Goal: Go to known website: Access a specific website the user already knows

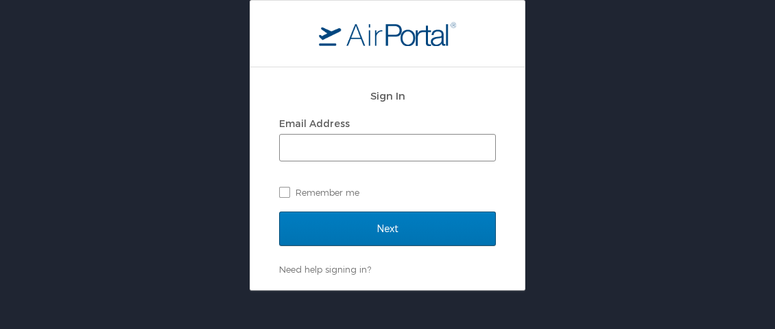
click at [477, 145] on keeper-lock "Open Keeper Popup" at bounding box center [482, 148] width 16 height 16
drag, startPoint x: 429, startPoint y: 181, endPoint x: 718, endPoint y: 75, distance: 308.1
click at [728, 57] on keeper-draggable-element at bounding box center [703, 146] width 239 height 215
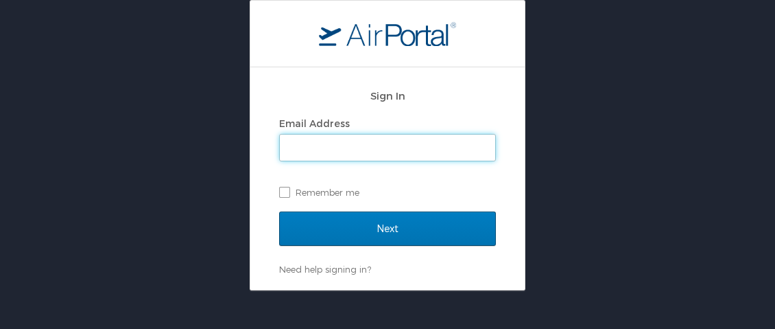
type input "[EMAIL_ADDRESS][DOMAIN_NAME]"
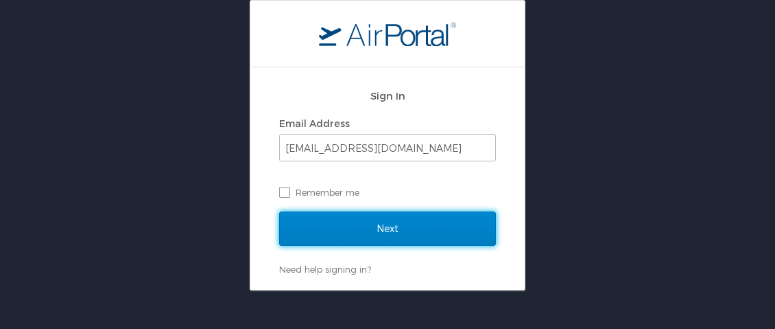
click at [372, 225] on input "Next" at bounding box center [387, 228] width 217 height 34
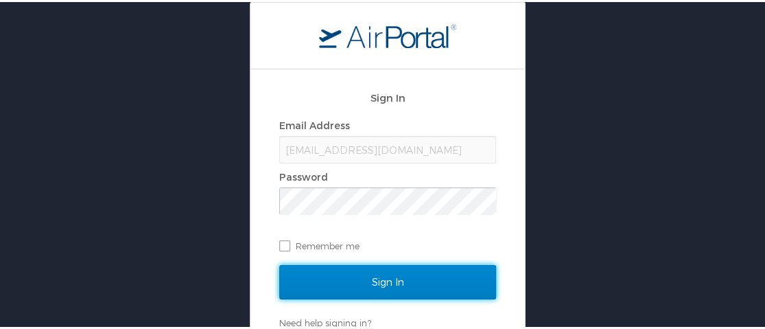
click at [377, 282] on input "Sign In" at bounding box center [387, 280] width 217 height 34
